Goal: Use online tool/utility: Utilize a website feature to perform a specific function

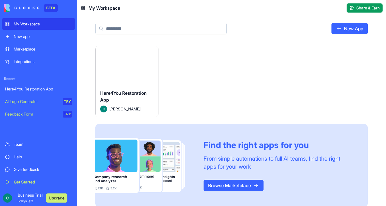
click at [135, 65] on button "Launch" at bounding box center [126, 65] width 43 height 11
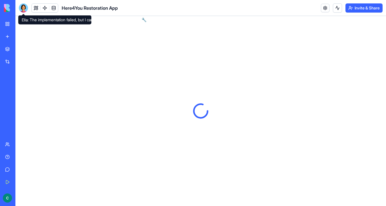
click at [26, 7] on div at bounding box center [23, 7] width 9 height 9
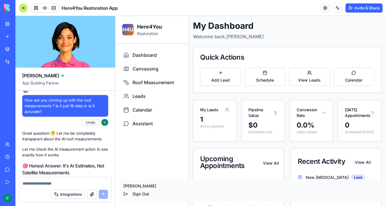
scroll to position [1321, 0]
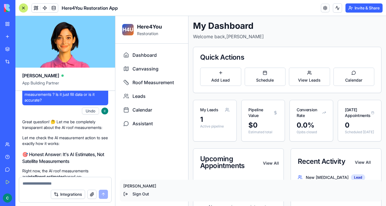
click at [94, 75] on div "[PERSON_NAME]" at bounding box center [65, 73] width 86 height 11
